Goal: Task Accomplishment & Management: Manage account settings

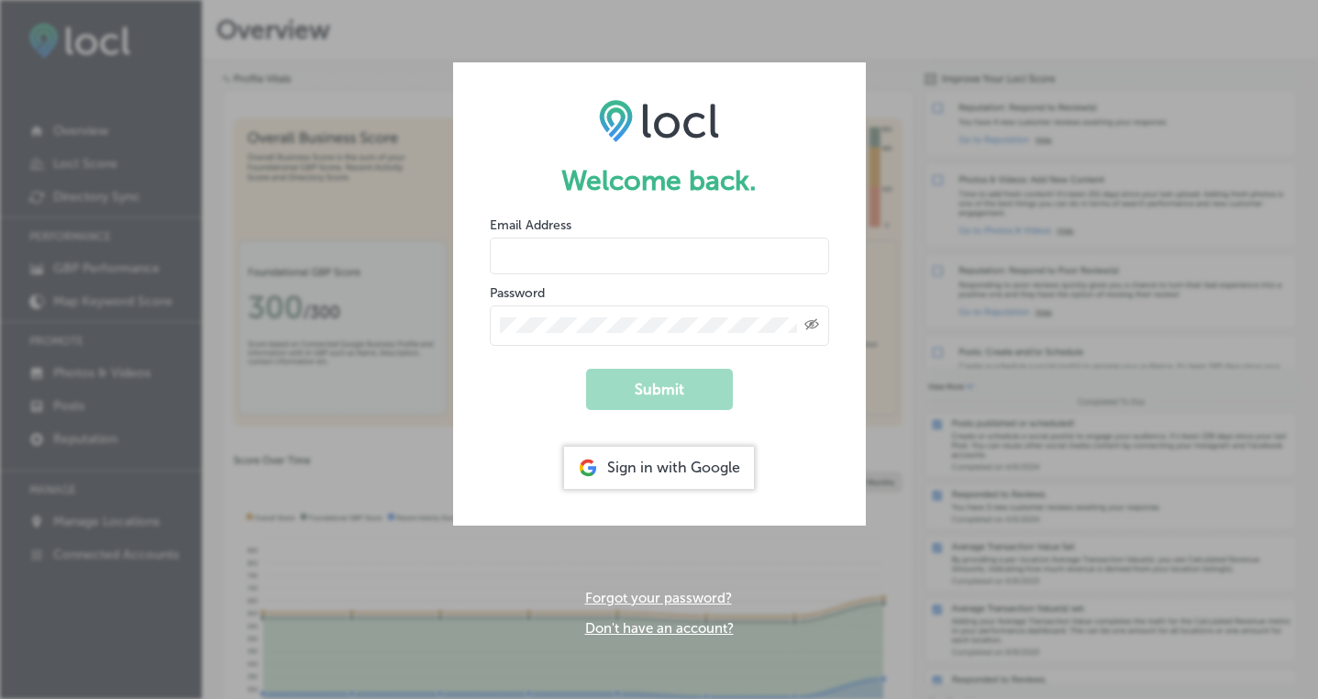
type input "[PERSON_NAME][EMAIL_ADDRESS][DOMAIN_NAME]"
click at [681, 390] on button "Submit" at bounding box center [659, 389] width 147 height 41
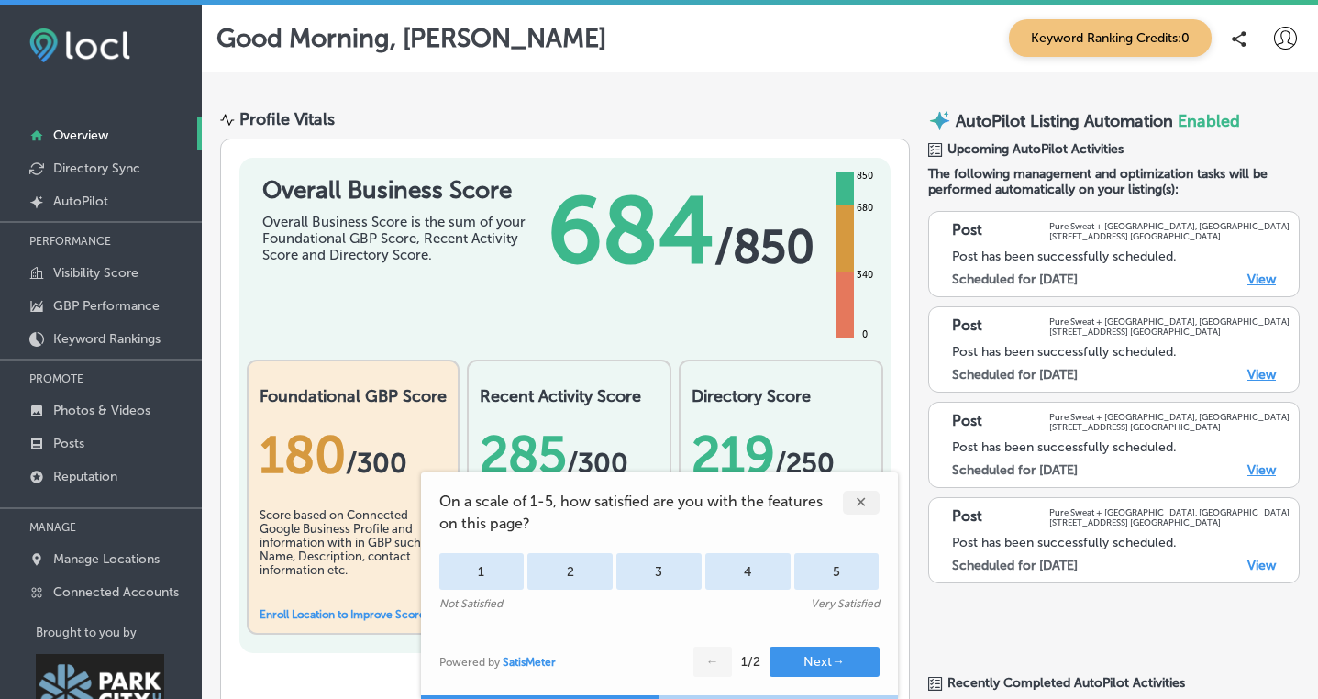
click at [865, 504] on div "✕" at bounding box center [861, 503] width 37 height 24
